Goal: Task Accomplishment & Management: Complete application form

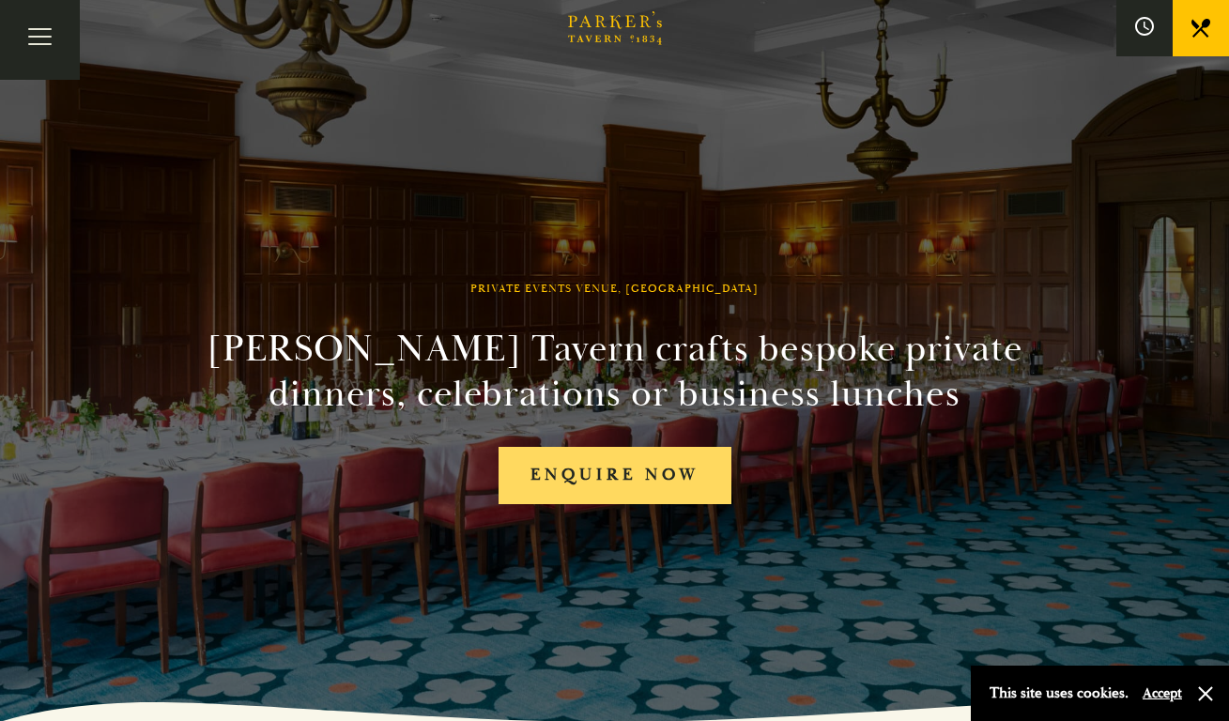
click at [564, 470] on link "Enquire now" at bounding box center [615, 475] width 233 height 57
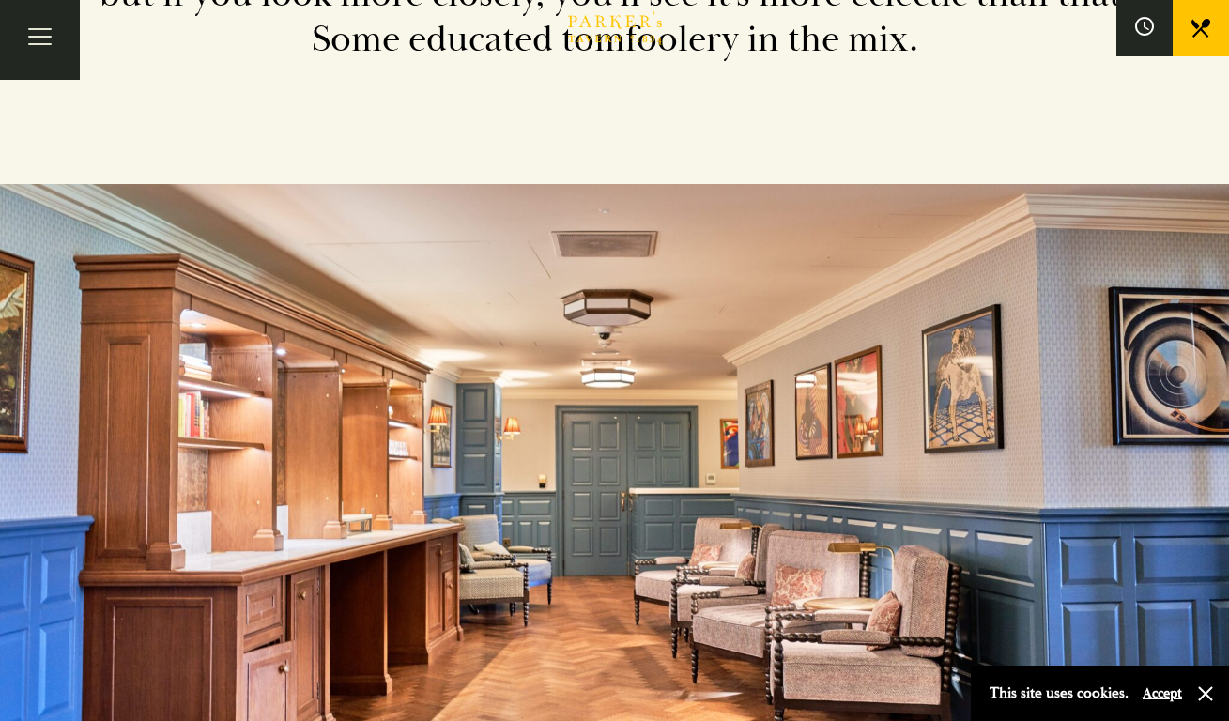
scroll to position [3658, 0]
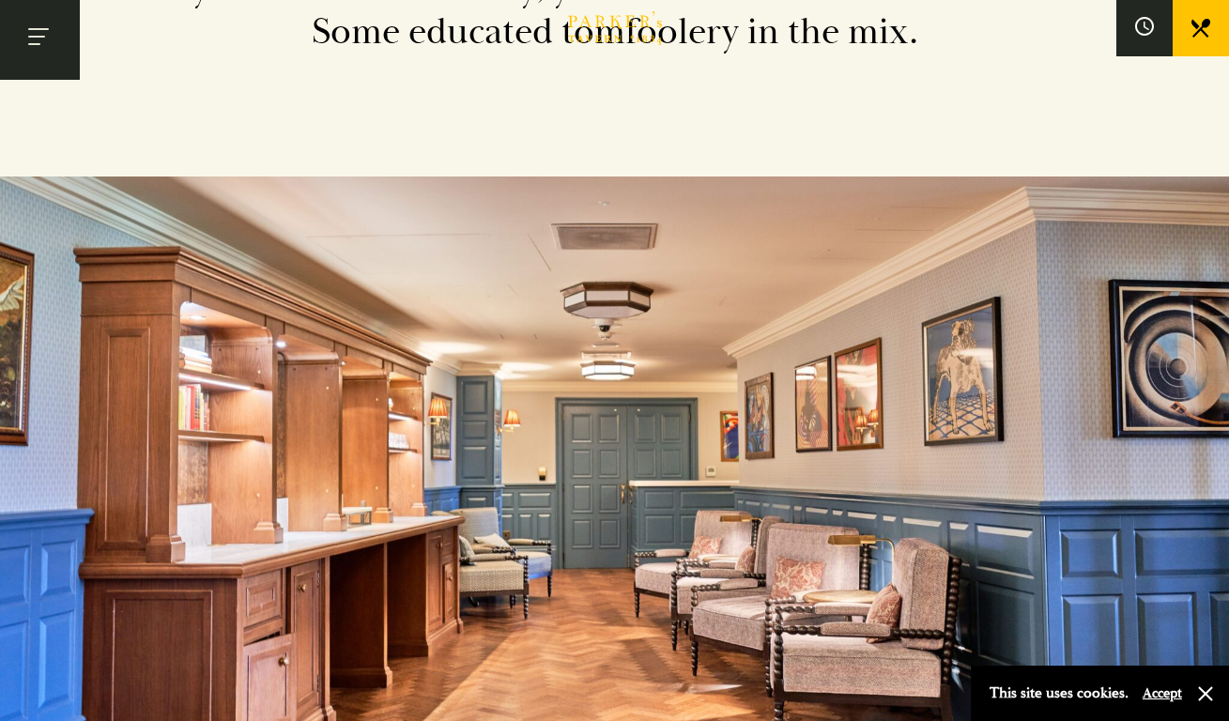
click at [42, 31] on button "Toggle navigation" at bounding box center [40, 40] width 80 height 80
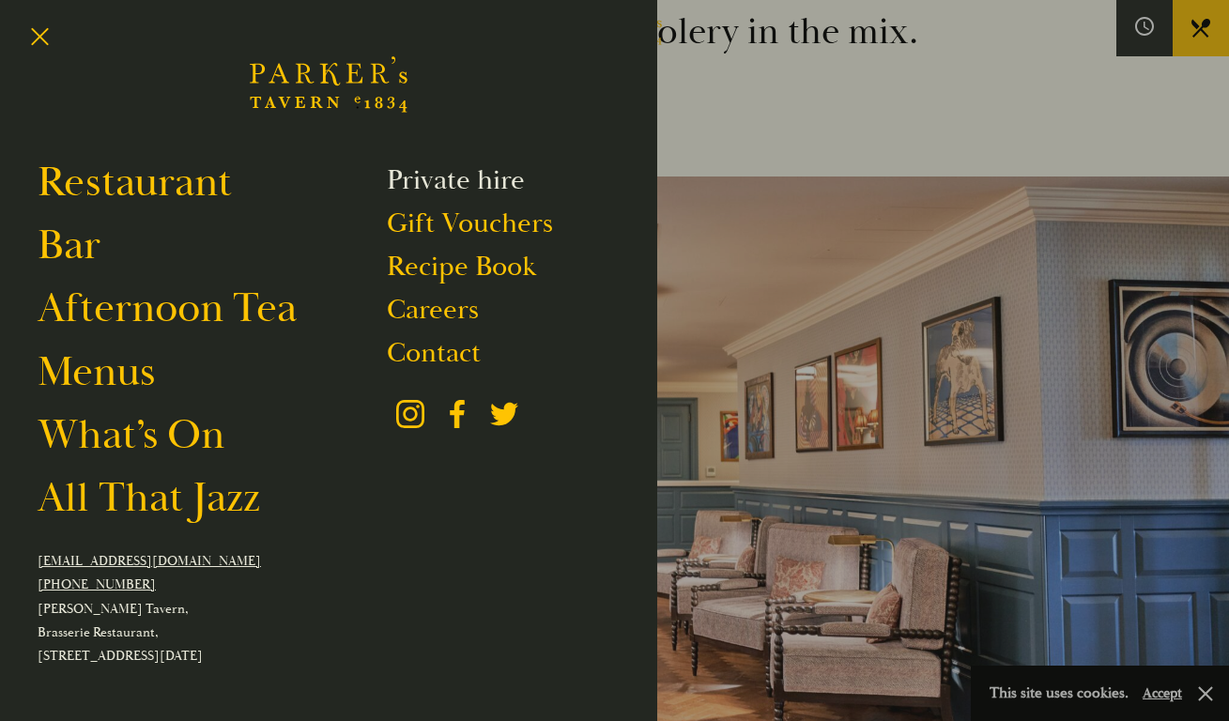
click at [423, 176] on link "Private hire" at bounding box center [456, 180] width 138 height 36
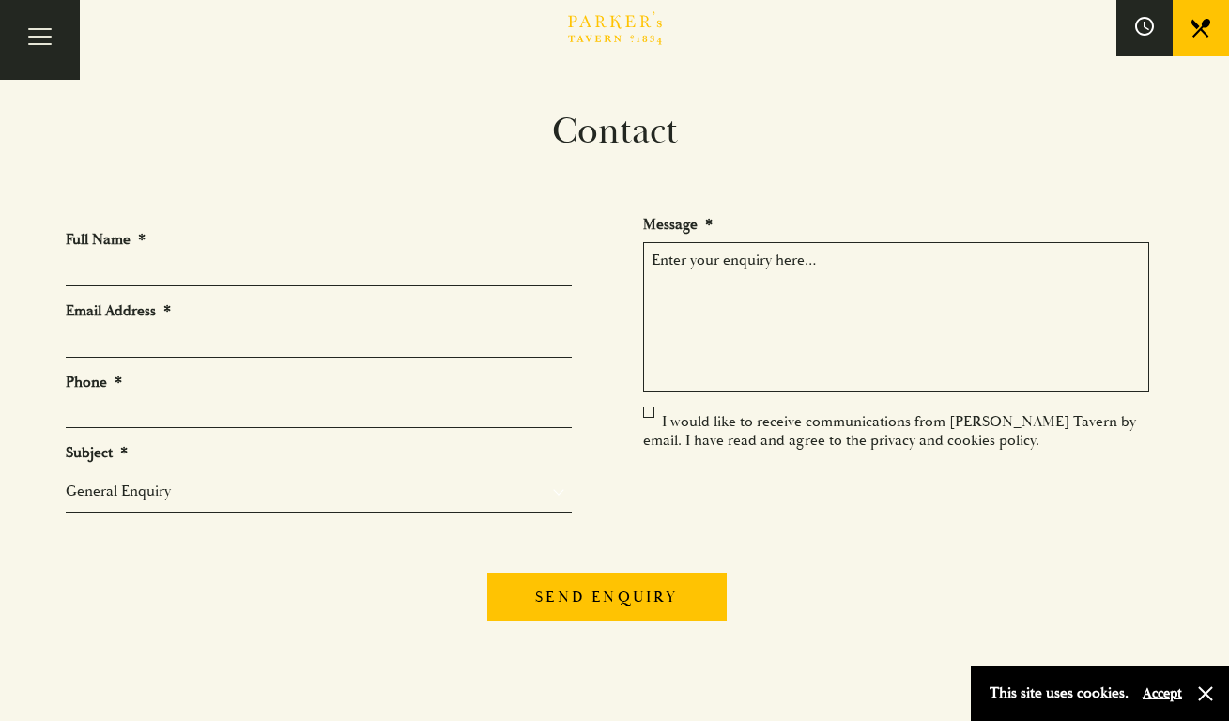
scroll to position [35, 0]
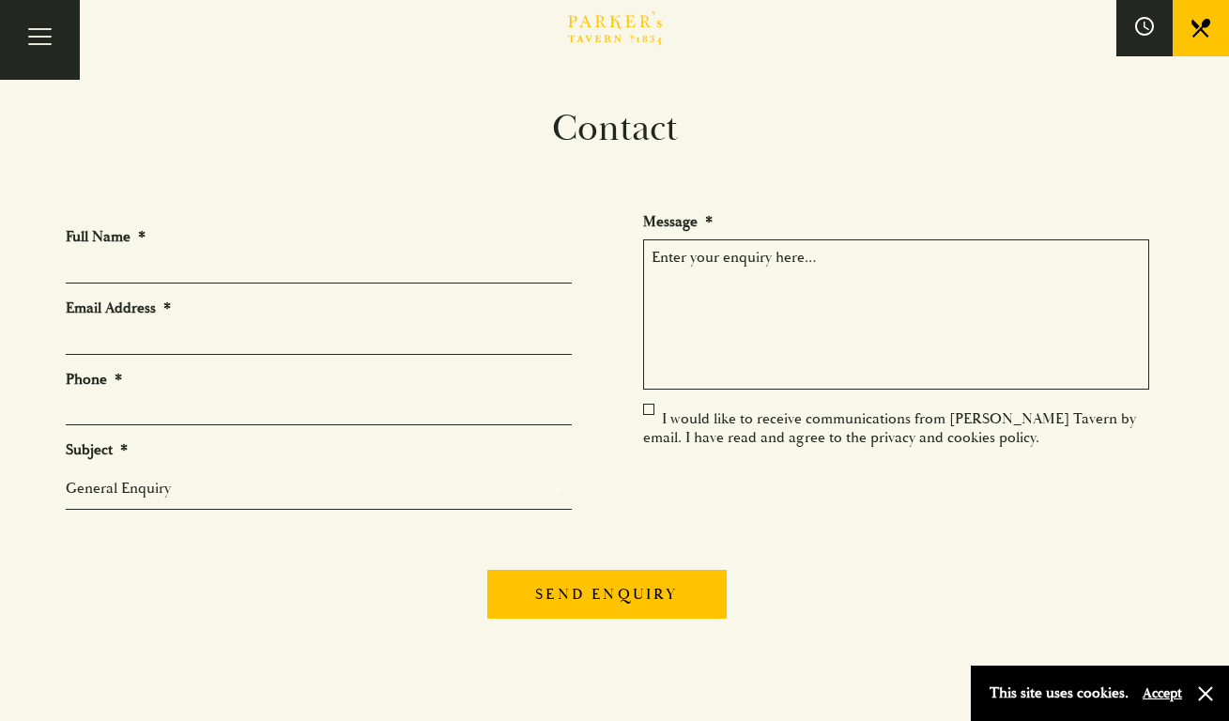
click at [425, 511] on ul "Full Name * Email Address * Phone * Subject * General Enquiry Private Bookings …" at bounding box center [615, 376] width 1098 height 328
drag, startPoint x: 434, startPoint y: 492, endPoint x: 438, endPoint y: 641, distance: 149.3
click at [438, 641] on section "Contact Full Name * Email Address * Phone * Subject * General Enquiry Private B…" at bounding box center [614, 548] width 1229 height 885
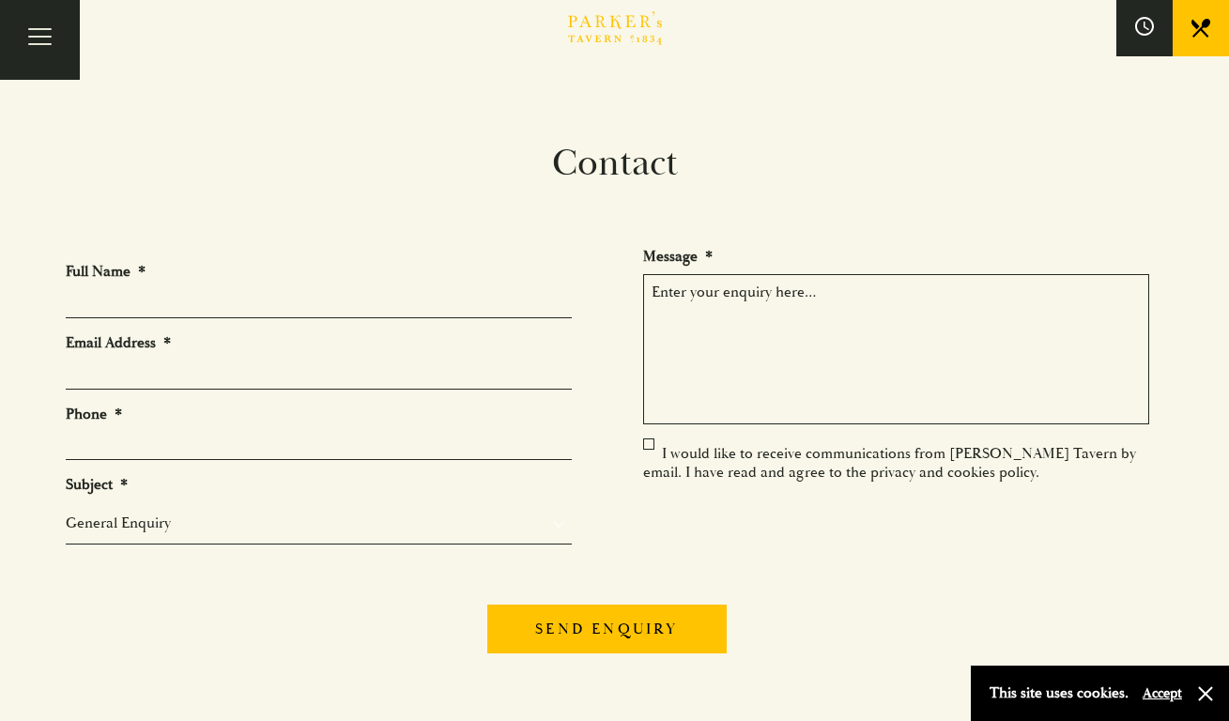
scroll to position [0, 0]
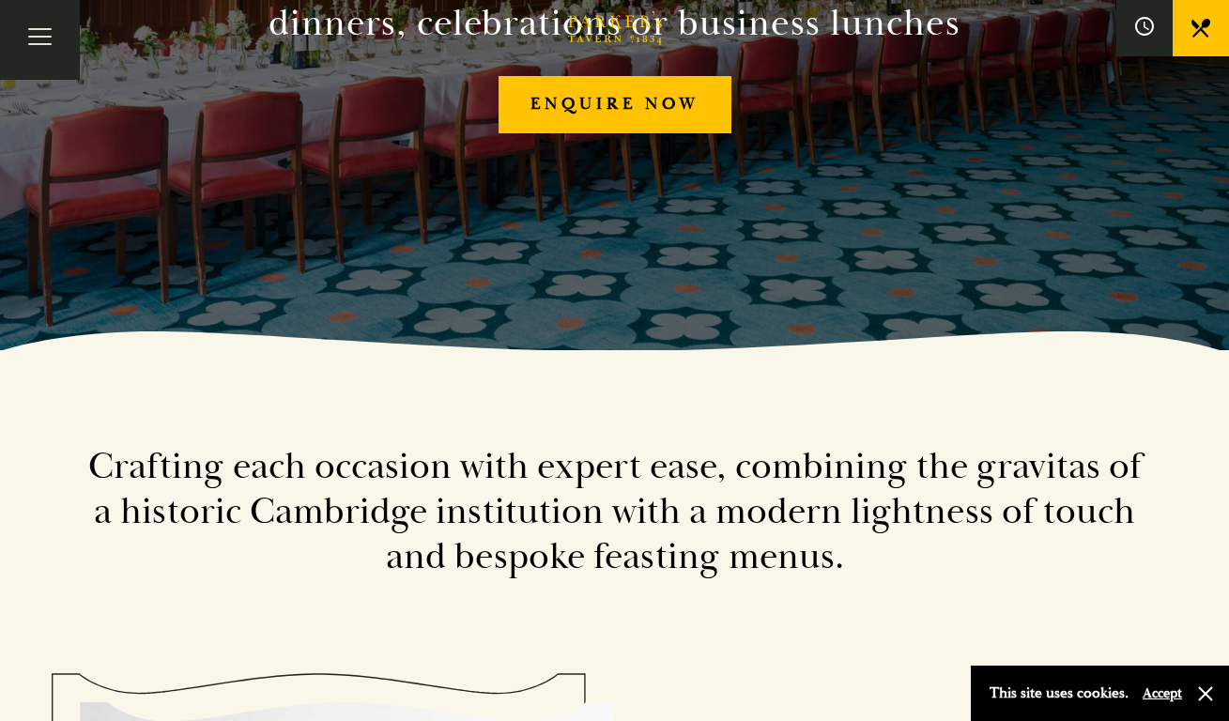
scroll to position [452, 0]
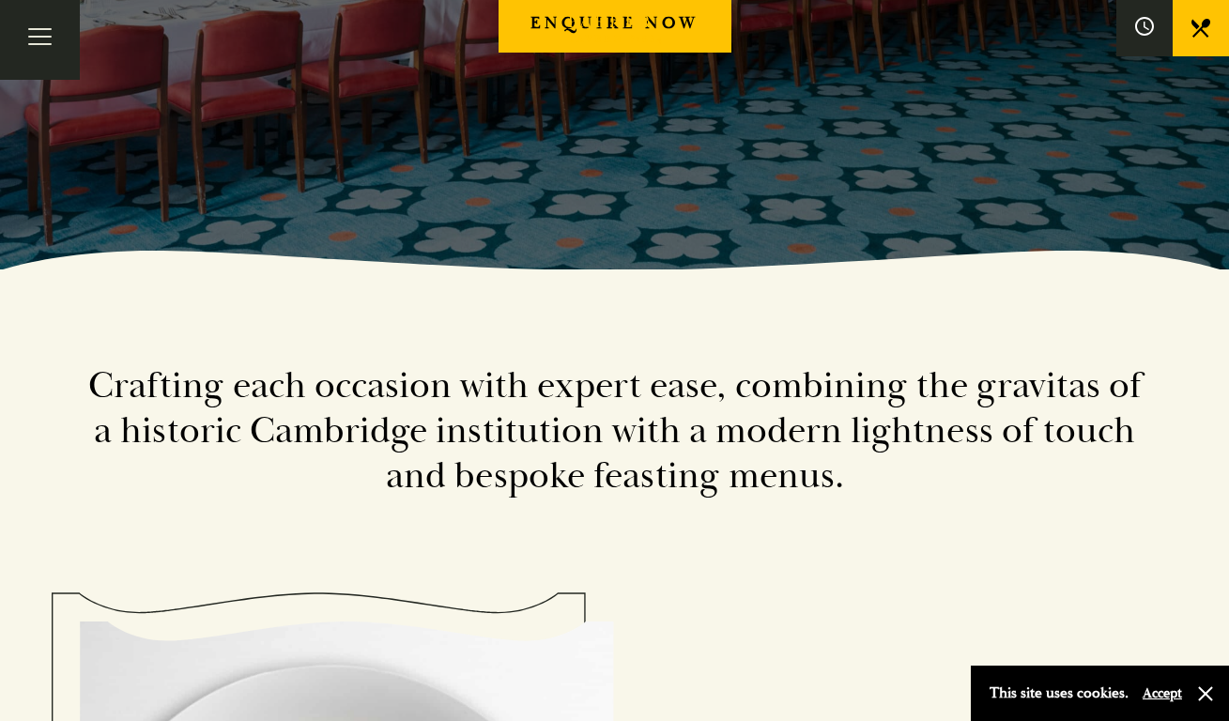
click at [1174, 693] on button "Accept" at bounding box center [1162, 693] width 39 height 18
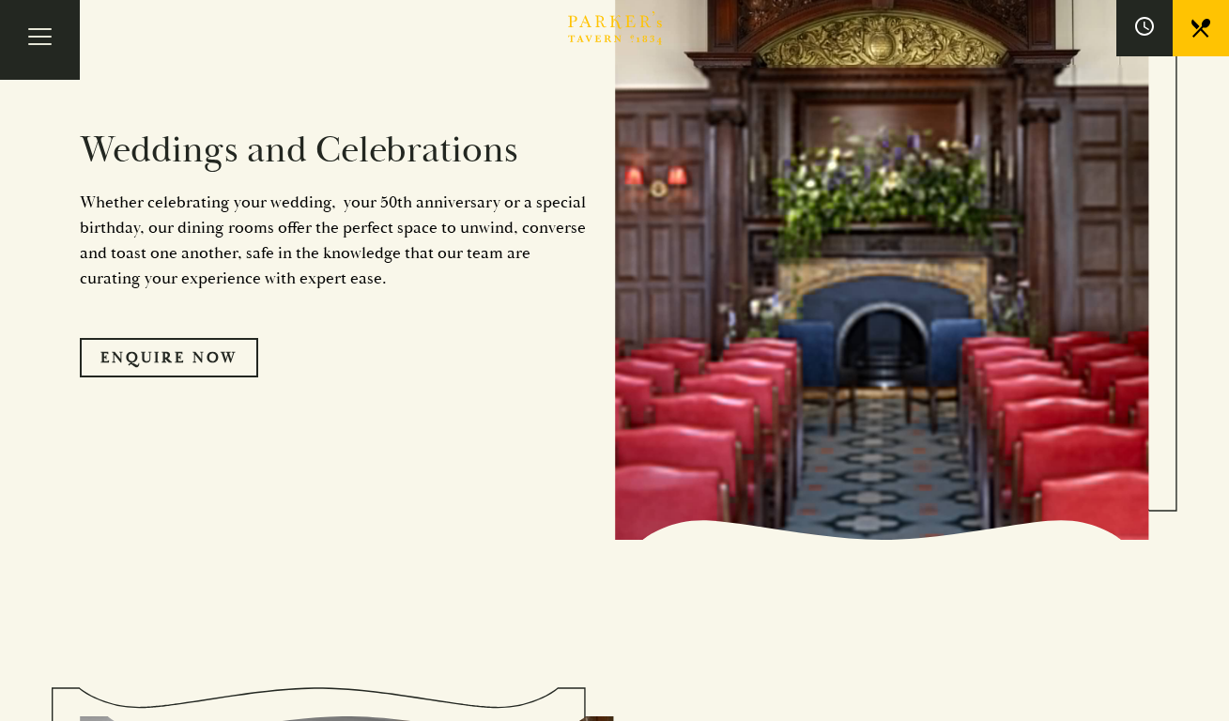
scroll to position [2101, 0]
